Goal: Task Accomplishment & Management: Complete application form

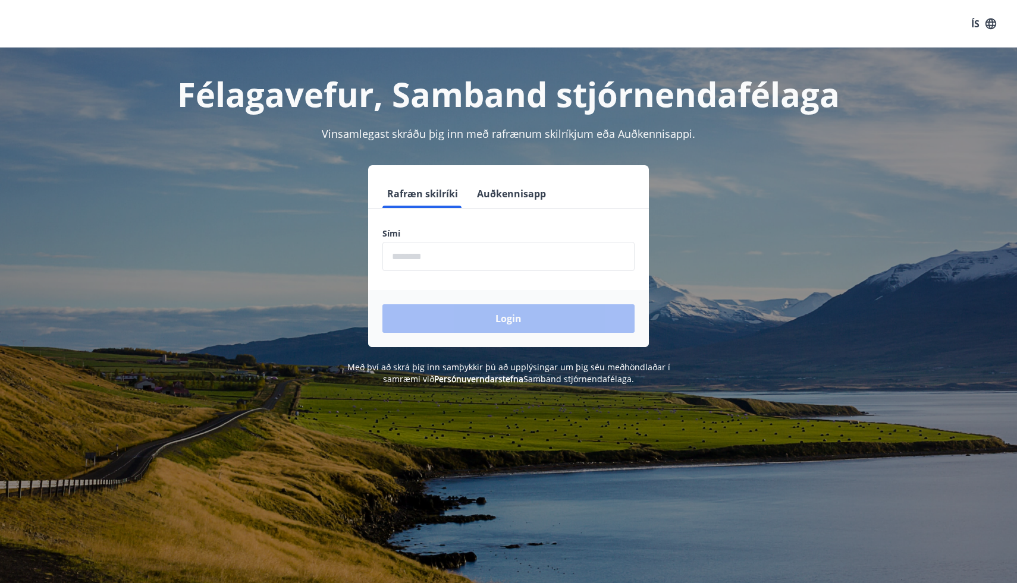
click at [484, 266] on input "phone" at bounding box center [508, 256] width 252 height 29
type input "********"
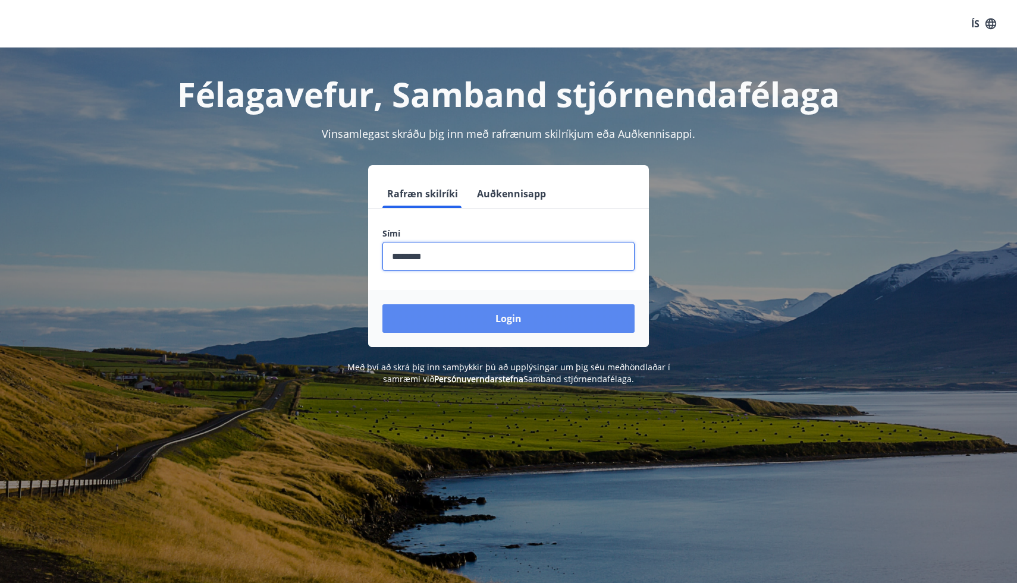
click at [497, 312] on button "Login" at bounding box center [508, 318] width 252 height 29
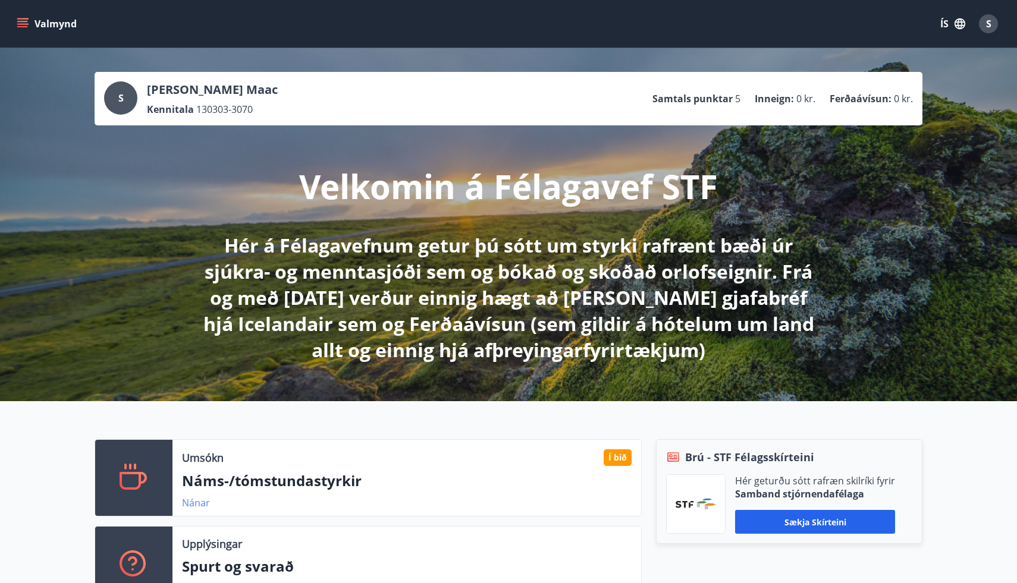
click at [192, 506] on link "Nánar" at bounding box center [196, 503] width 28 height 13
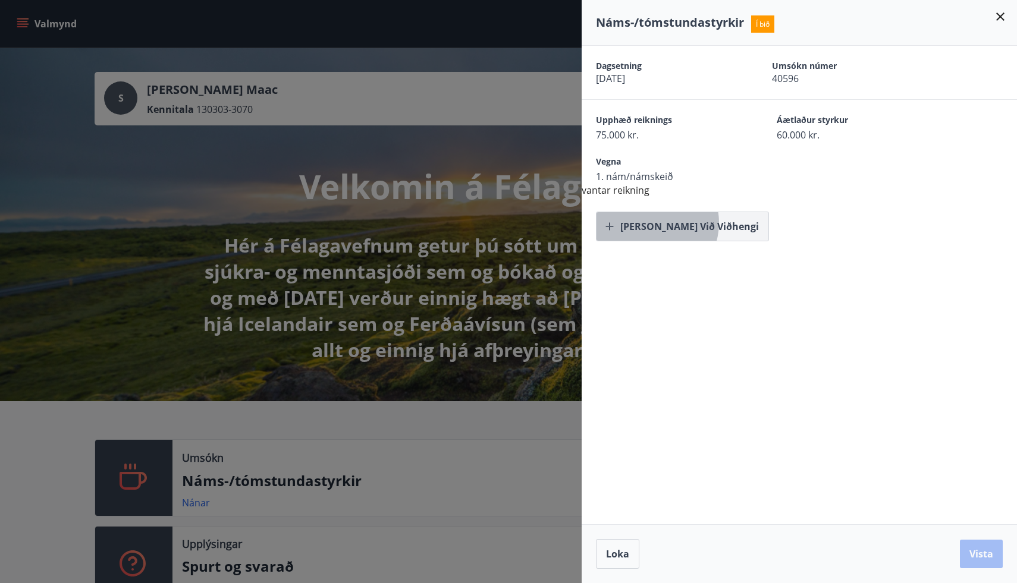
click at [651, 223] on button "[PERSON_NAME] við viðhengi" at bounding box center [682, 227] width 173 height 30
click at [627, 224] on button "[PERSON_NAME] við viðhengi" at bounding box center [682, 227] width 173 height 30
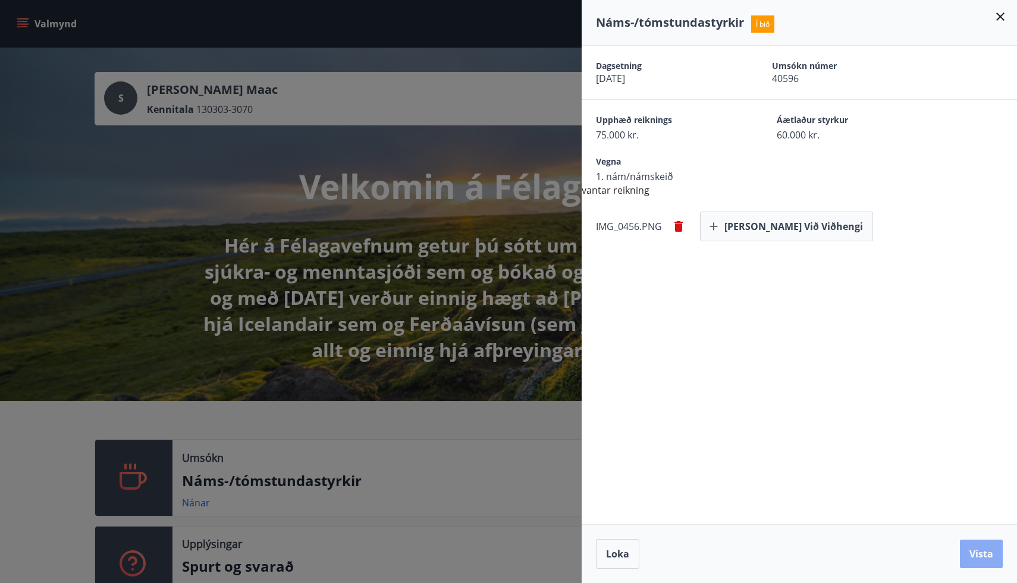
click at [966, 554] on button "Vista" at bounding box center [981, 554] width 43 height 29
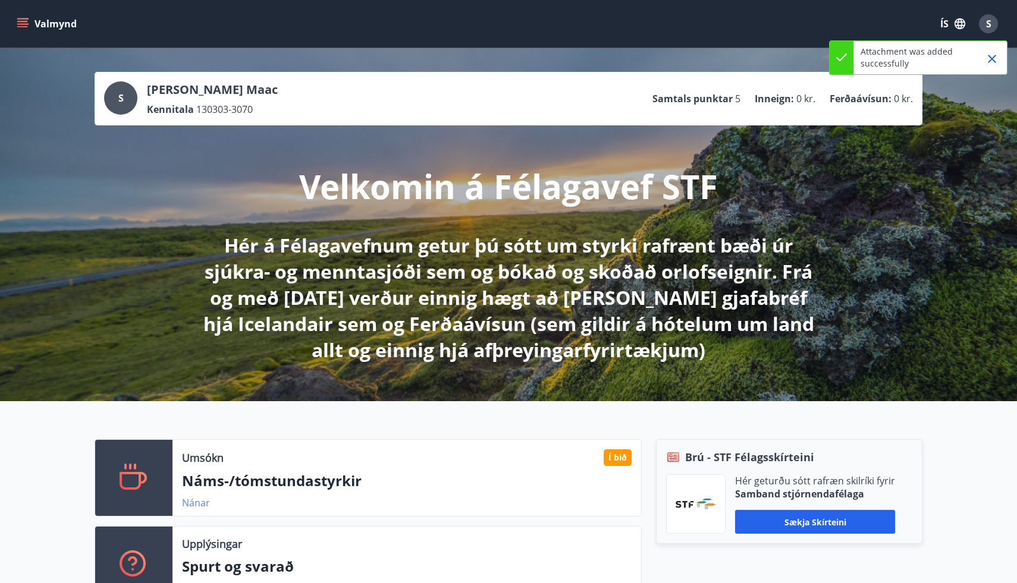
click at [195, 508] on link "Nánar" at bounding box center [196, 503] width 28 height 13
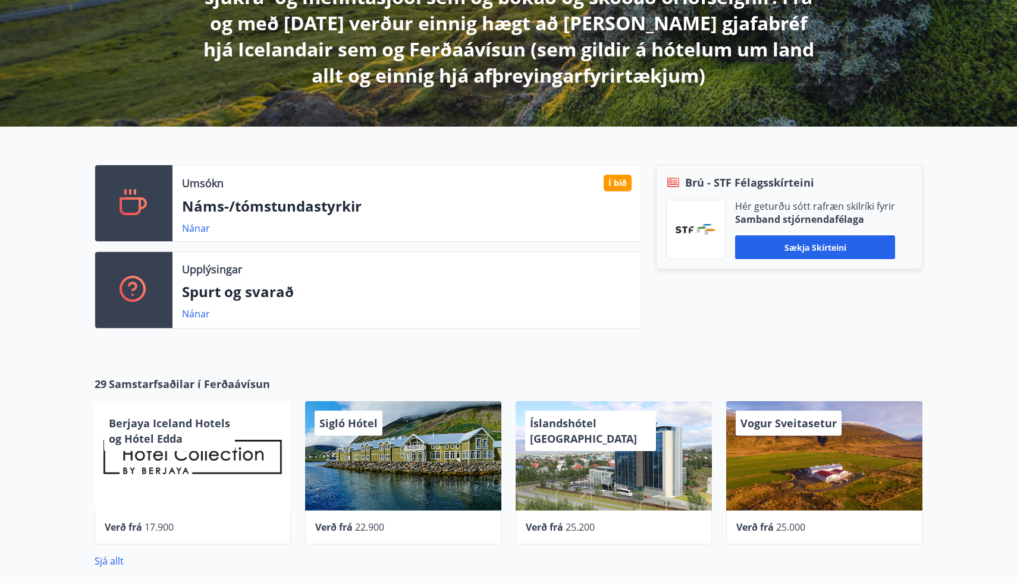
scroll to position [294, 0]
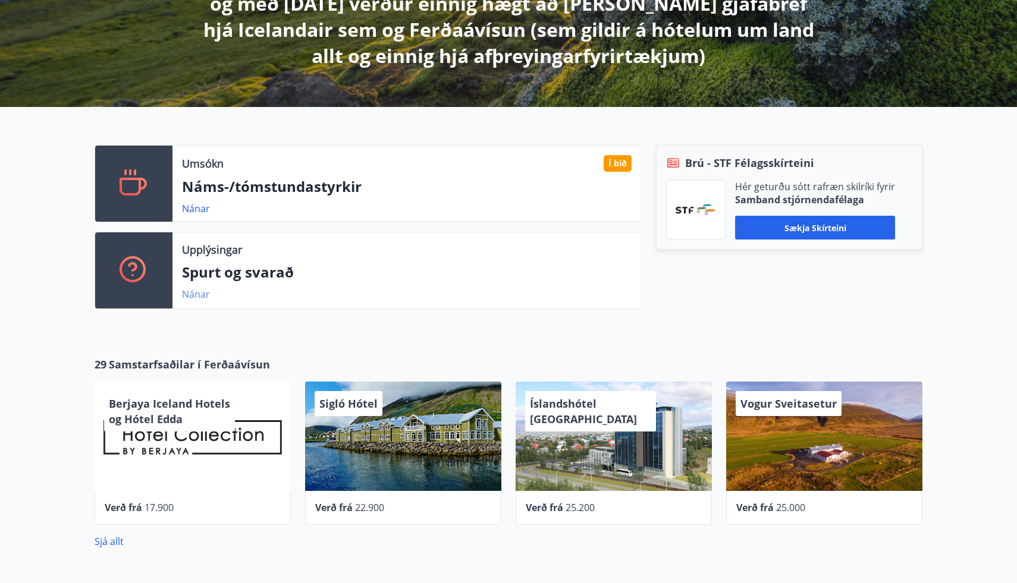
click at [196, 299] on link "Nánar" at bounding box center [196, 294] width 28 height 13
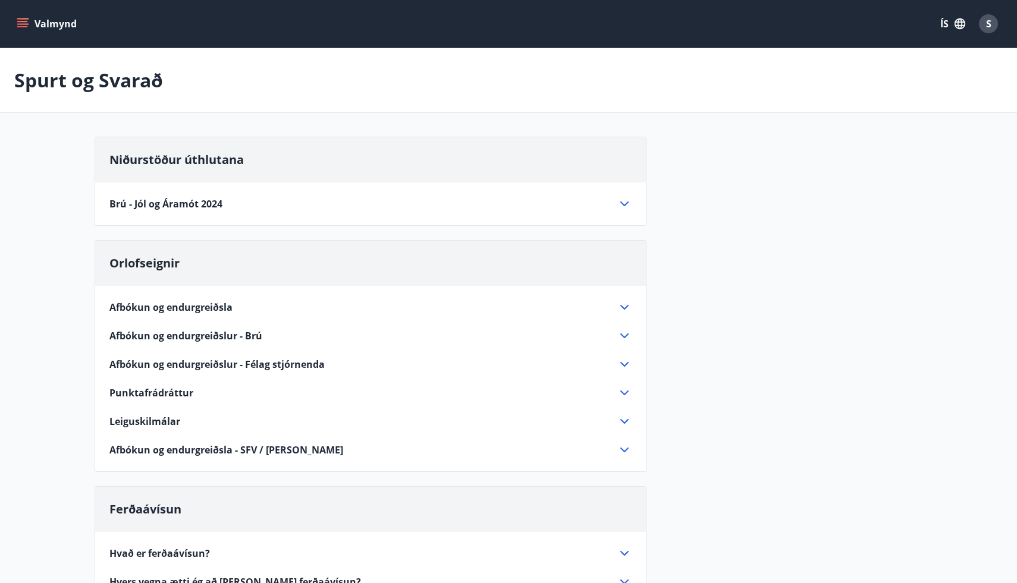
click at [228, 243] on div "Orlofseignir" at bounding box center [370, 263] width 551 height 45
click at [231, 222] on div "Niðurstöður úthlutana Brú - Jól og Áramót 2024 Alls bárust 12 umsóknir. Úthlutu…" at bounding box center [371, 181] width 552 height 89
click at [247, 211] on div "Niðurstöður úthlutana Brú - Jól og Áramót 2024 Alls bárust 12 umsóknir. Úthlutu…" at bounding box center [371, 181] width 552 height 89
click at [629, 206] on icon at bounding box center [624, 204] width 14 height 14
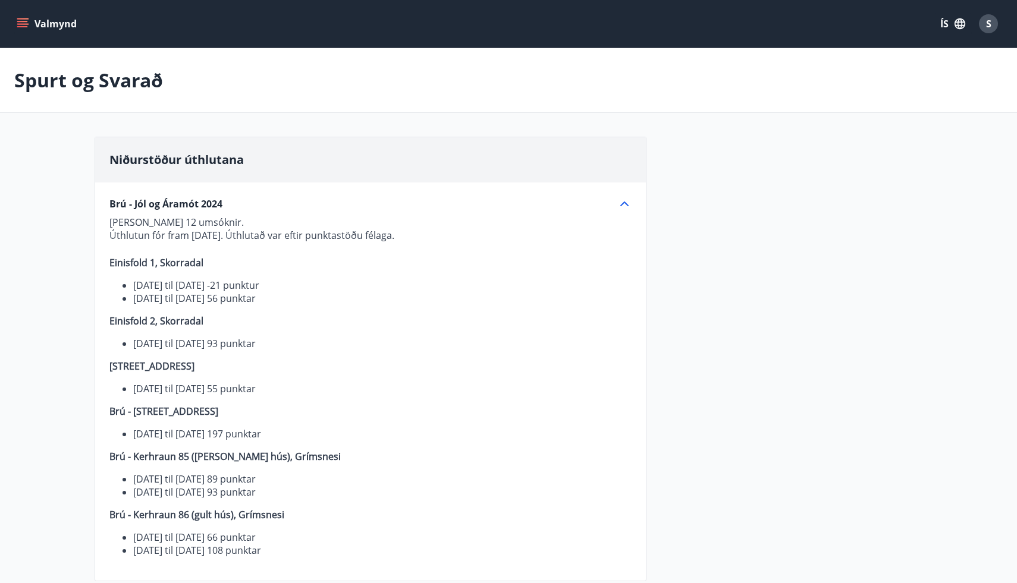
click at [26, 30] on button "Valmynd" at bounding box center [47, 23] width 67 height 21
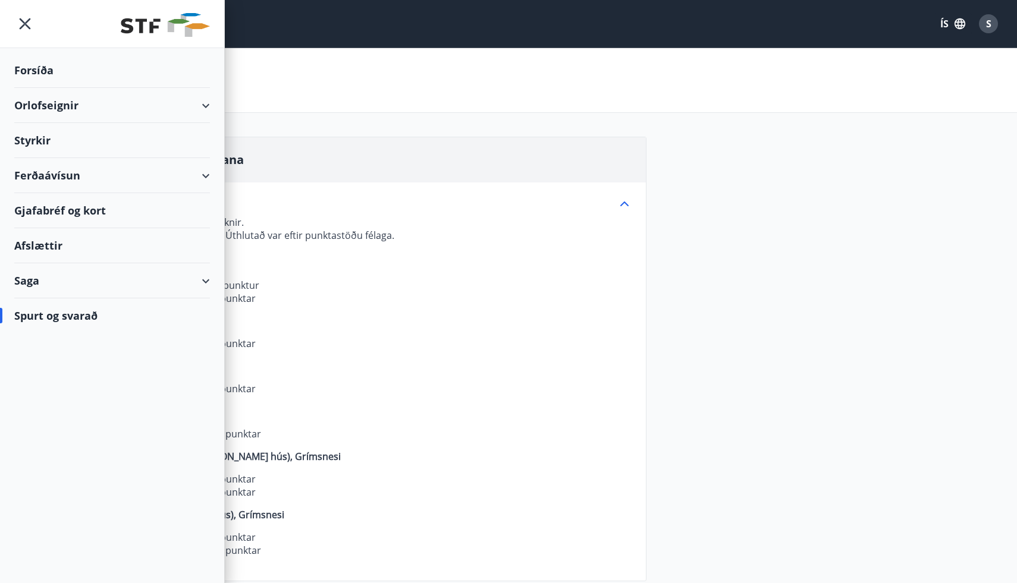
click at [125, 88] on div "Styrkir" at bounding box center [112, 70] width 196 height 35
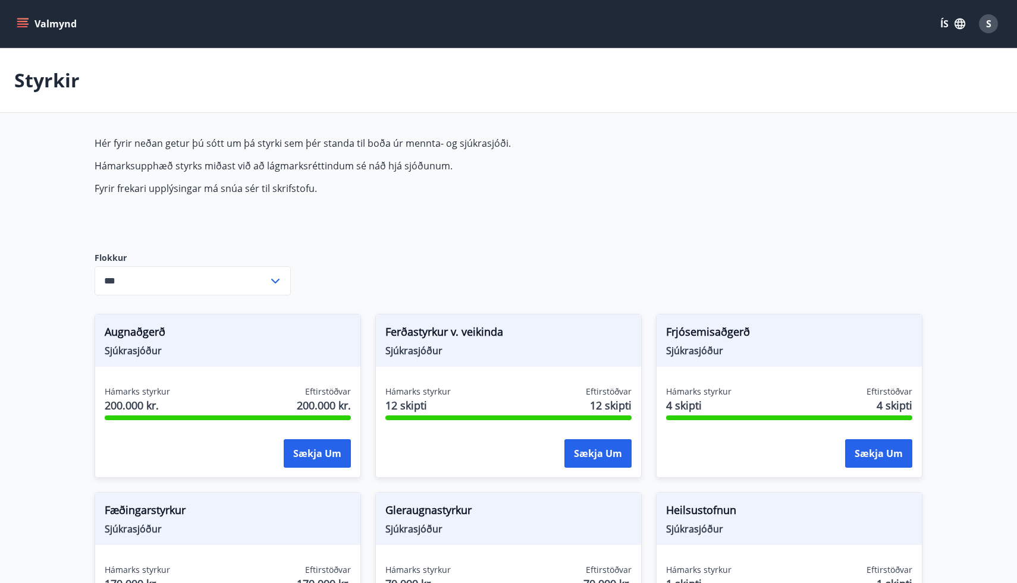
type input "***"
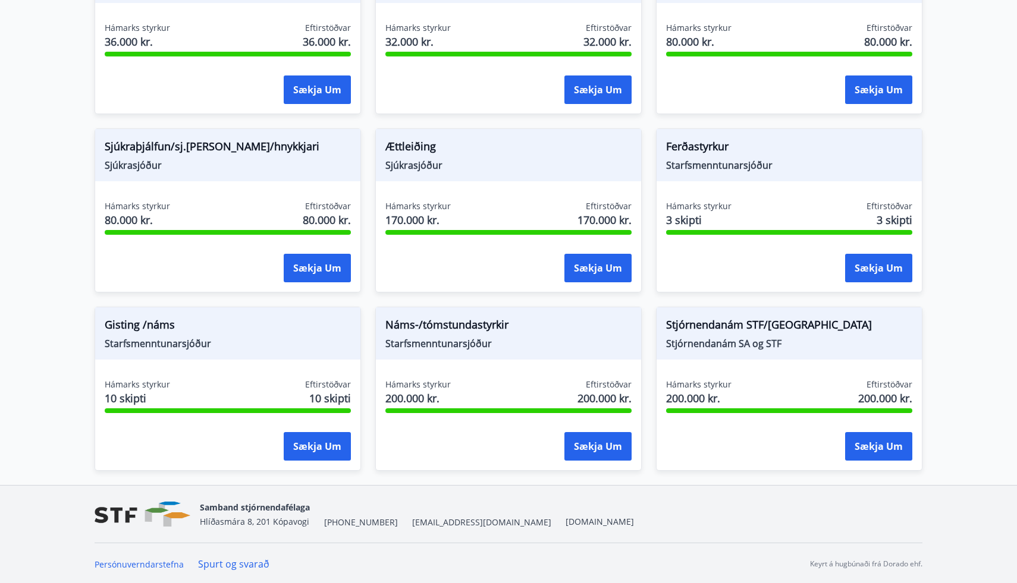
scroll to position [901, 0]
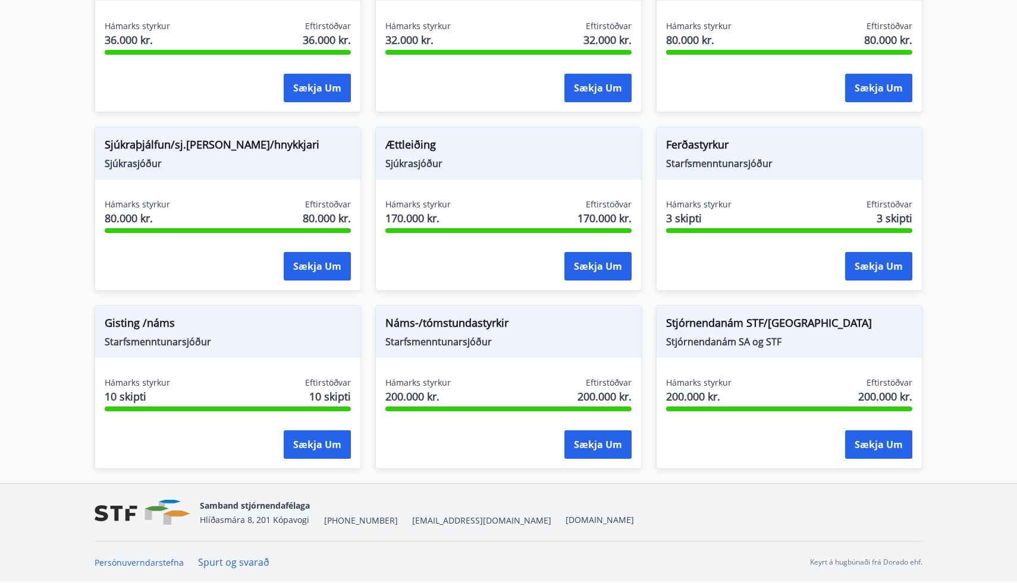
click at [428, 373] on div "Náms-/tómstundastyrkir Starfsmenntunarsjóður Hámarks styrkur 200.000 kr. Eftirs…" at bounding box center [508, 387] width 266 height 164
click at [421, 395] on span "200.000 kr." at bounding box center [417, 396] width 65 height 15
click at [429, 321] on span "Náms-/tómstundastyrkir" at bounding box center [508, 325] width 246 height 20
click at [583, 456] on button "Sækja um" at bounding box center [597, 445] width 67 height 29
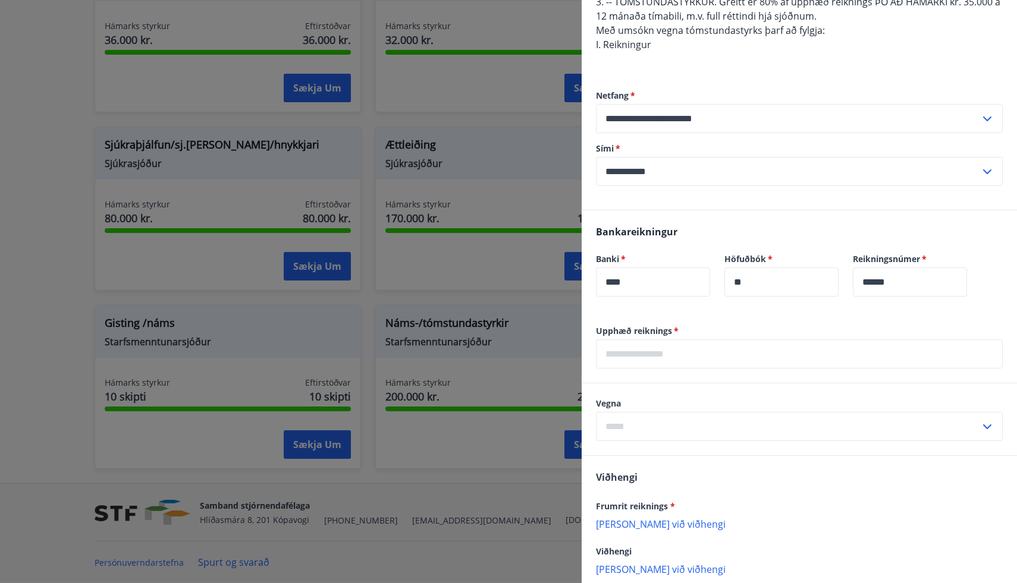
scroll to position [410, 0]
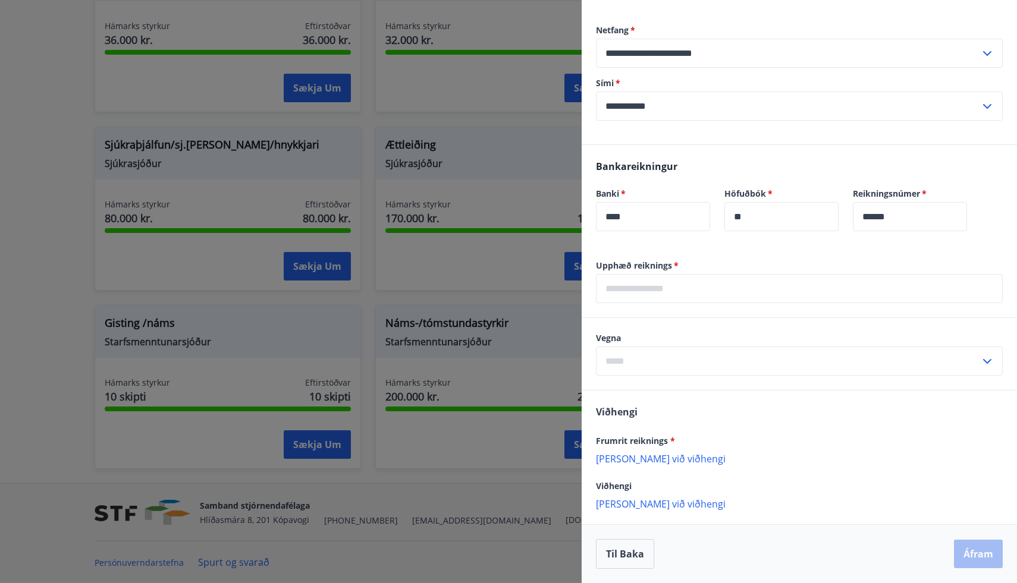
click at [158, 369] on div at bounding box center [508, 291] width 1017 height 583
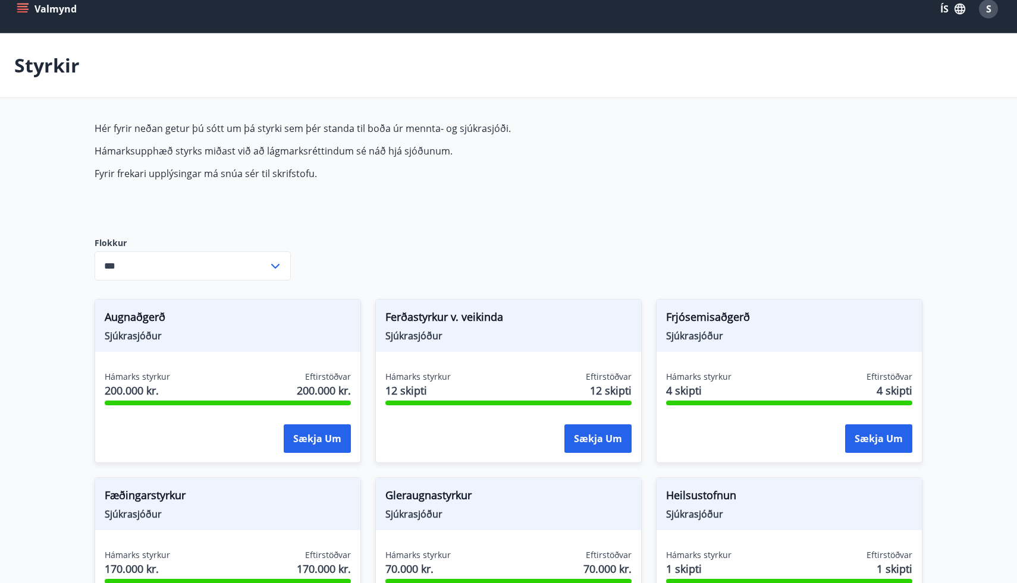
scroll to position [0, 0]
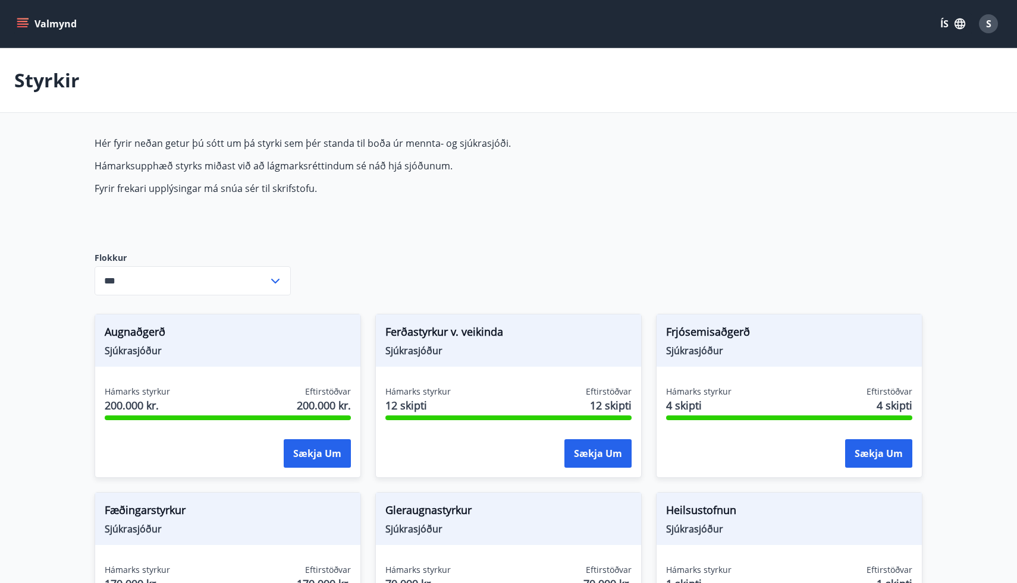
click at [64, 32] on button "Valmynd" at bounding box center [47, 23] width 67 height 21
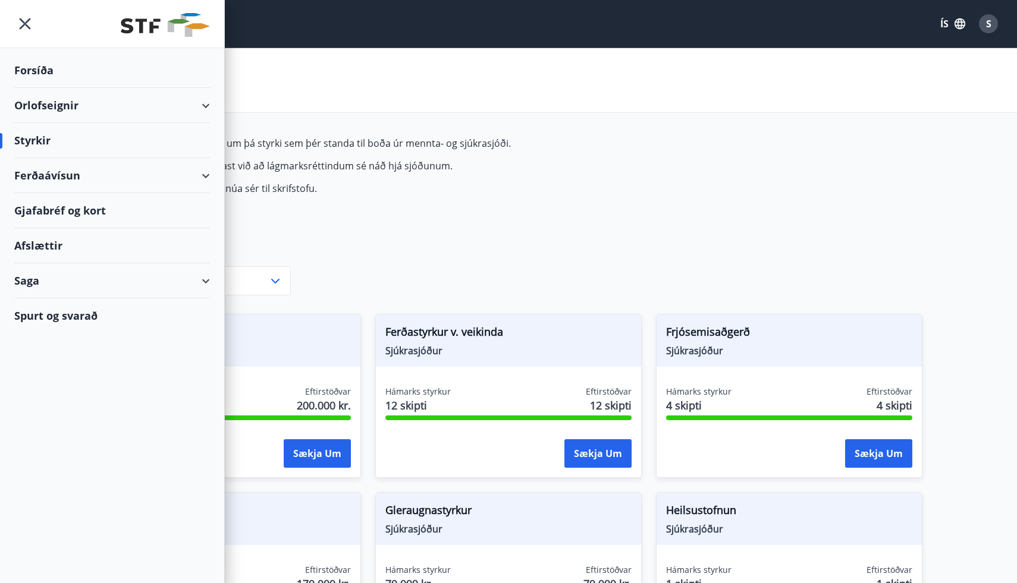
click at [45, 68] on div "Forsíða" at bounding box center [112, 70] width 196 height 35
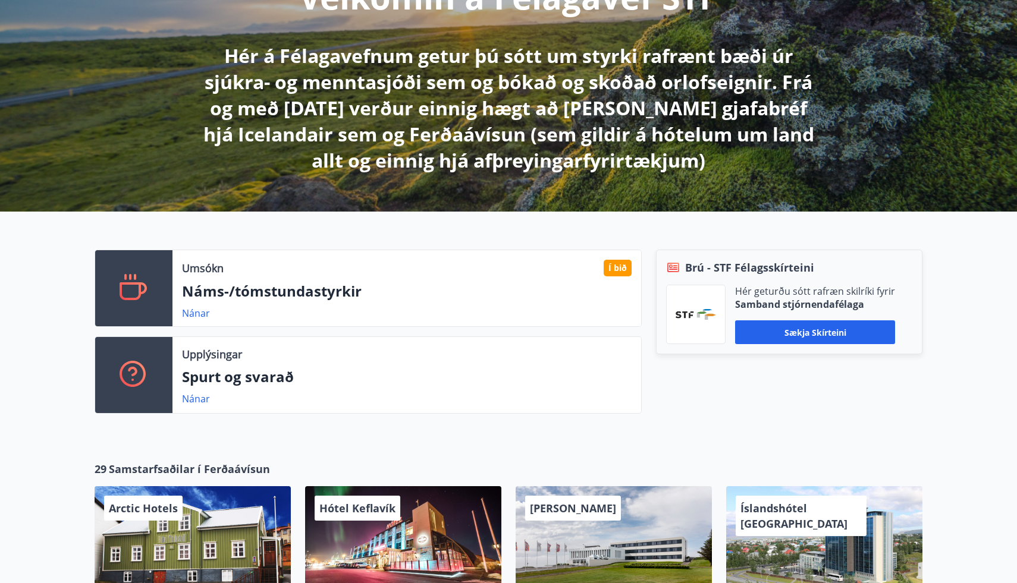
scroll to position [181, 0]
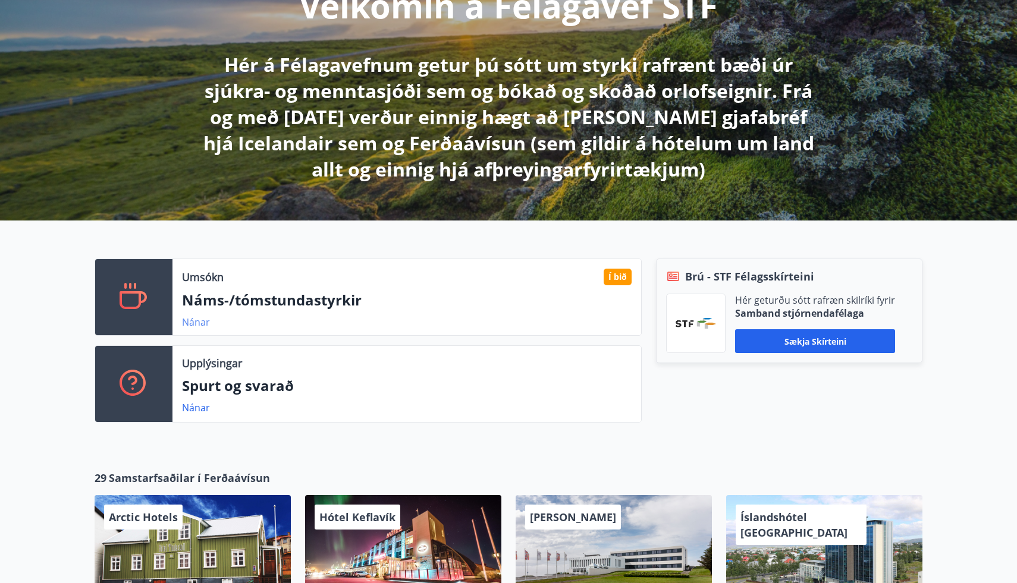
click at [190, 325] on link "Nánar" at bounding box center [196, 322] width 28 height 13
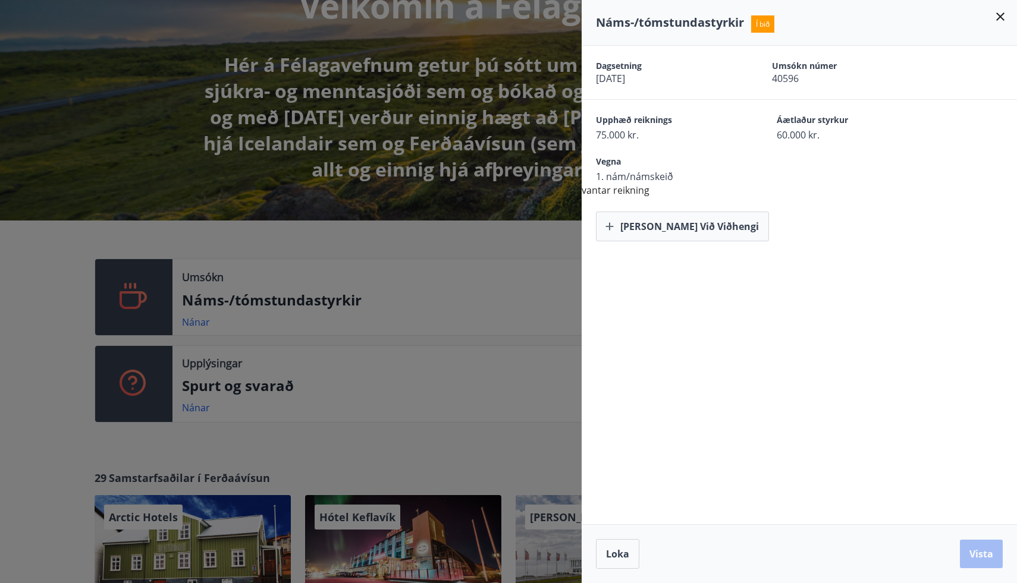
click at [630, 173] on span "1. nám/námskeið" at bounding box center [665, 176] width 139 height 13
click at [629, 65] on span "Dagsetning" at bounding box center [663, 66] width 134 height 12
